Goal: Navigation & Orientation: Find specific page/section

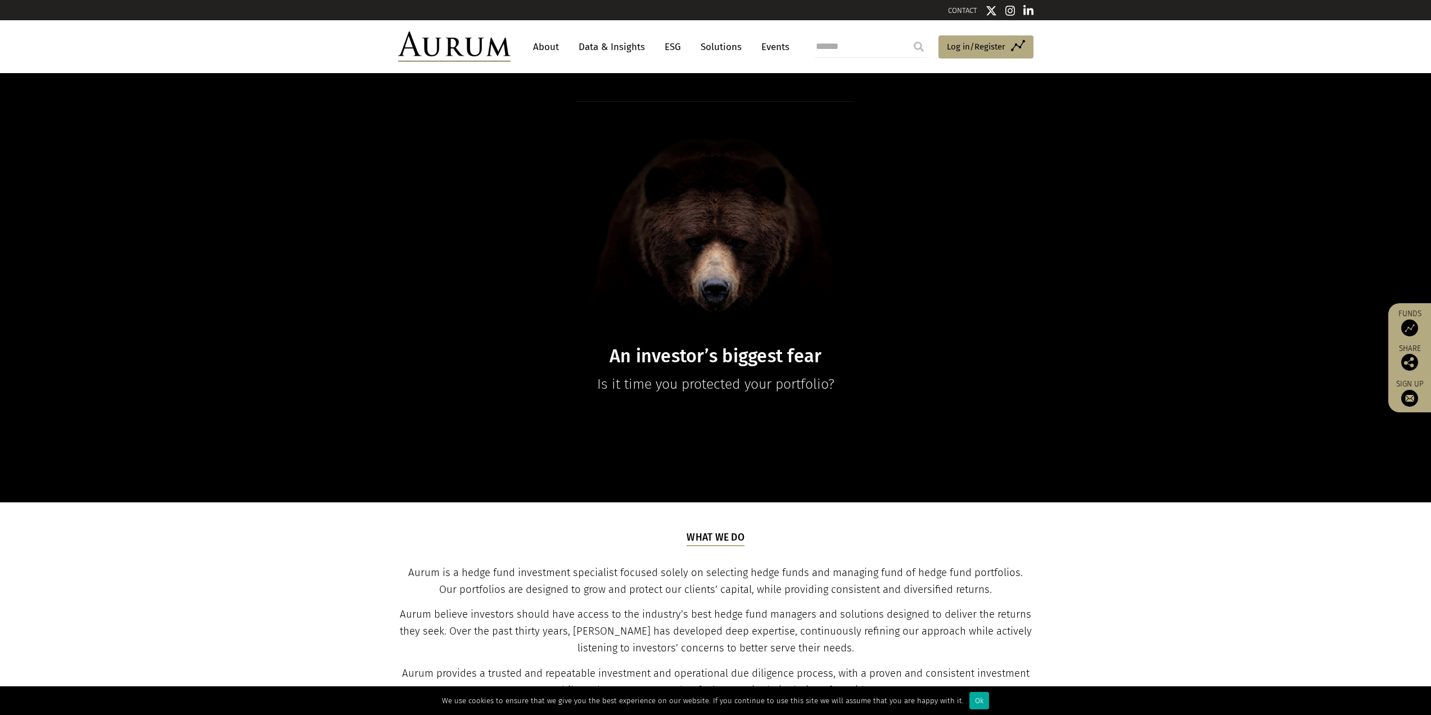
click at [709, 52] on link "Solutions" at bounding box center [721, 47] width 52 height 21
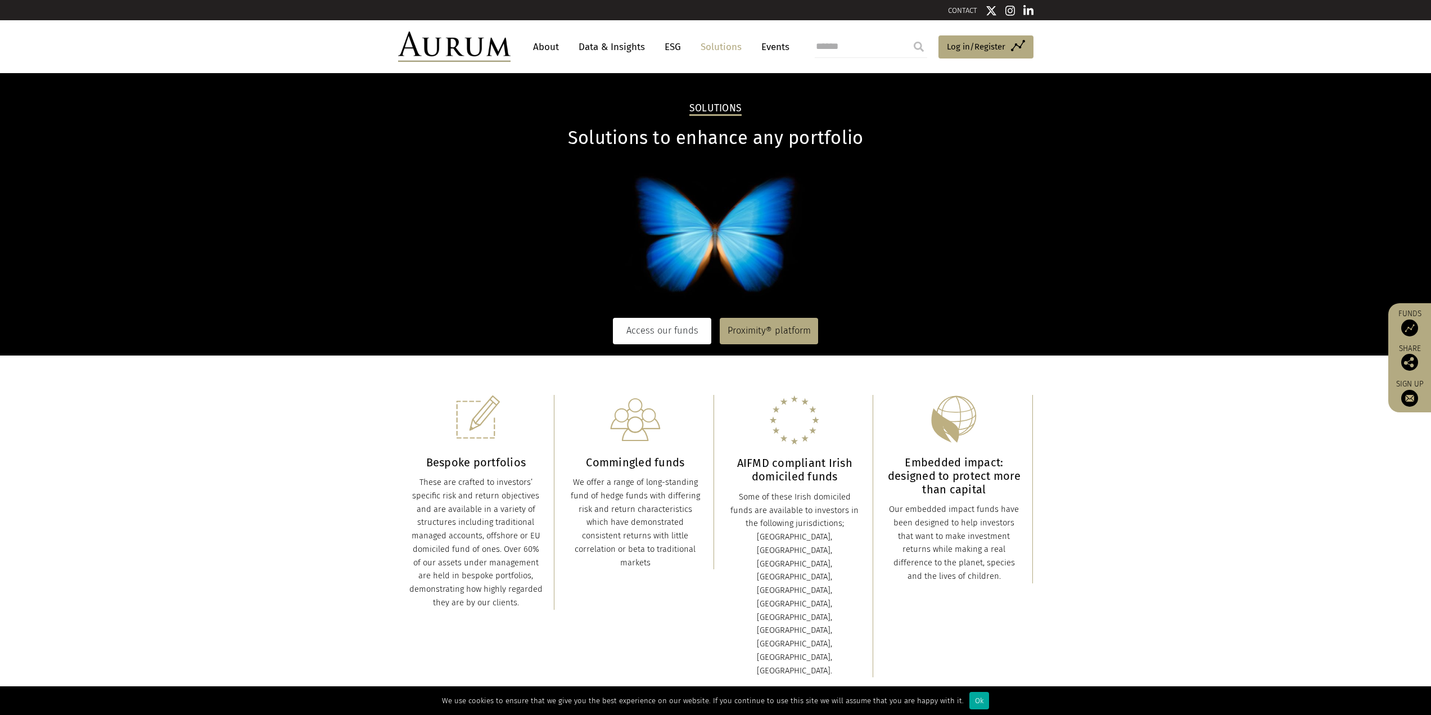
click at [653, 329] on link "Access our funds" at bounding box center [662, 331] width 98 height 26
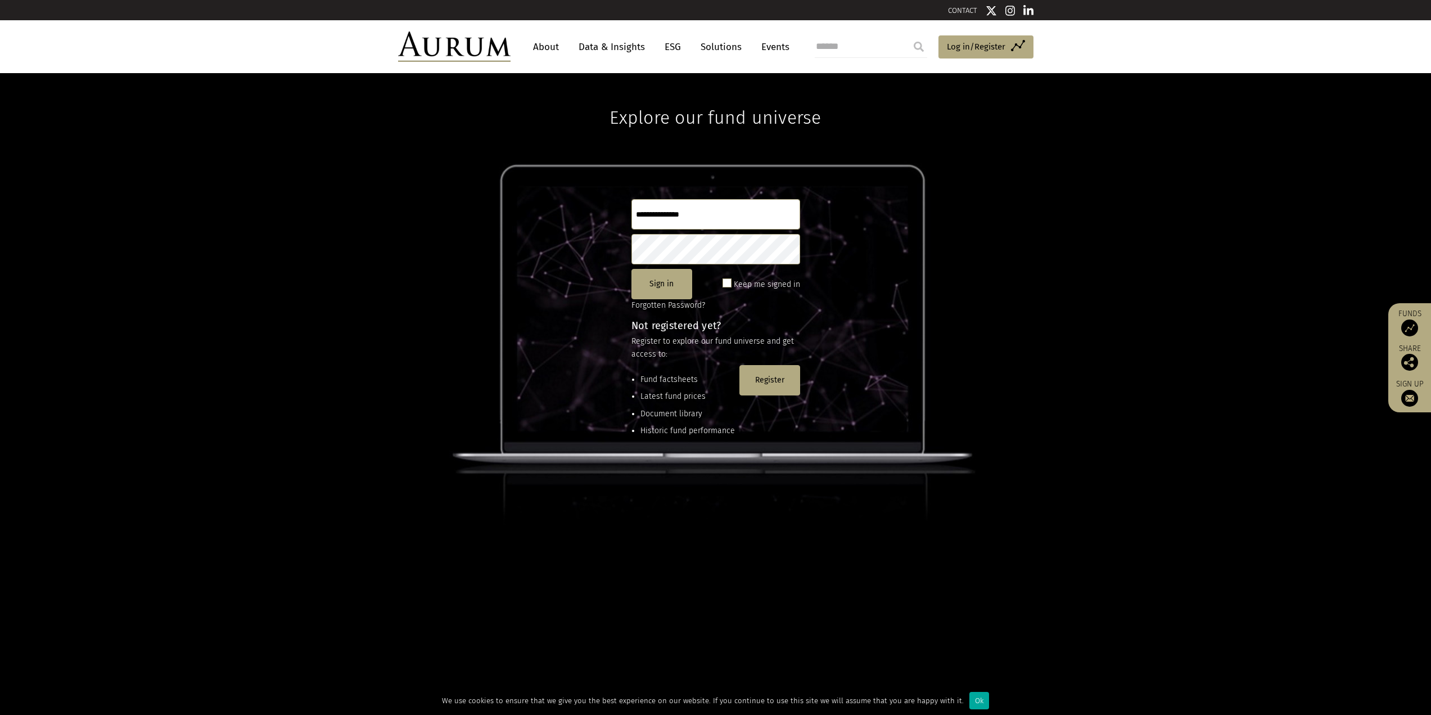
click at [535, 47] on link "About" at bounding box center [545, 47] width 37 height 21
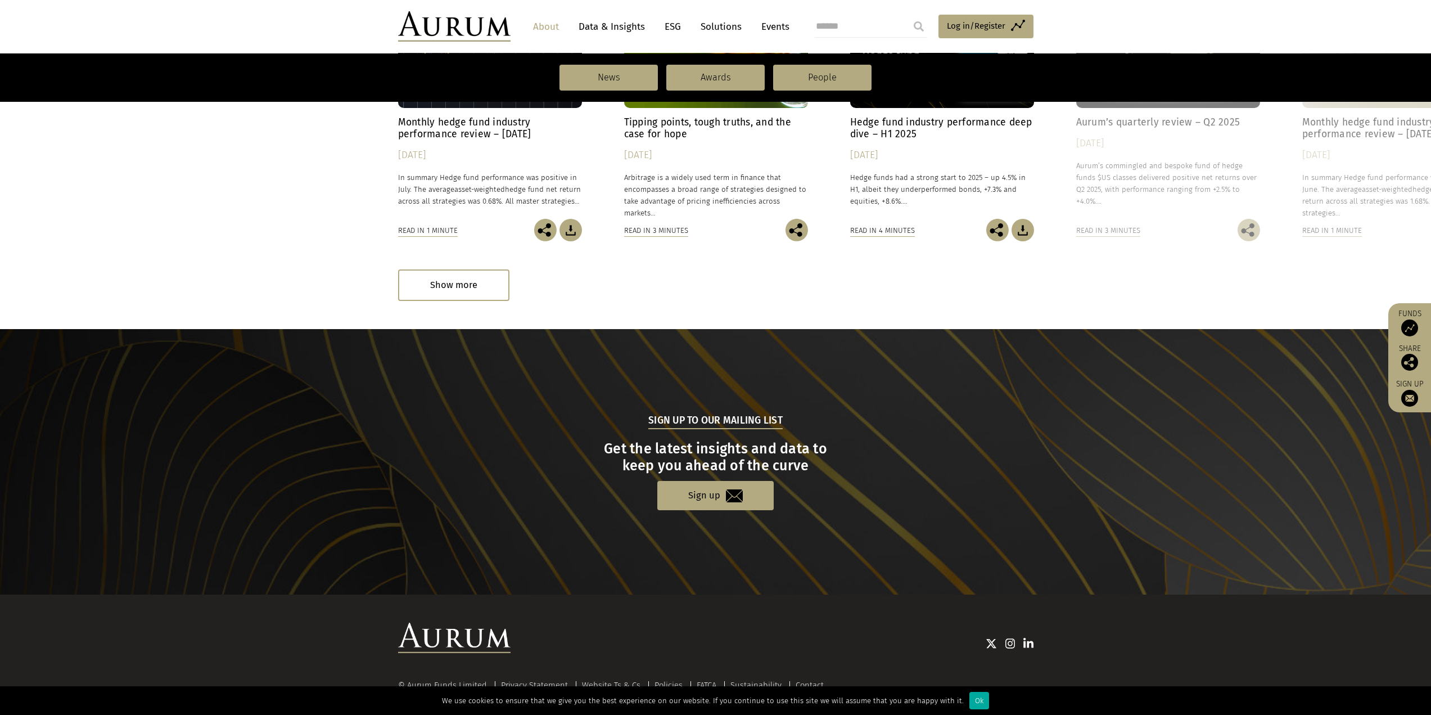
scroll to position [956, 0]
